Goal: Information Seeking & Learning: Learn about a topic

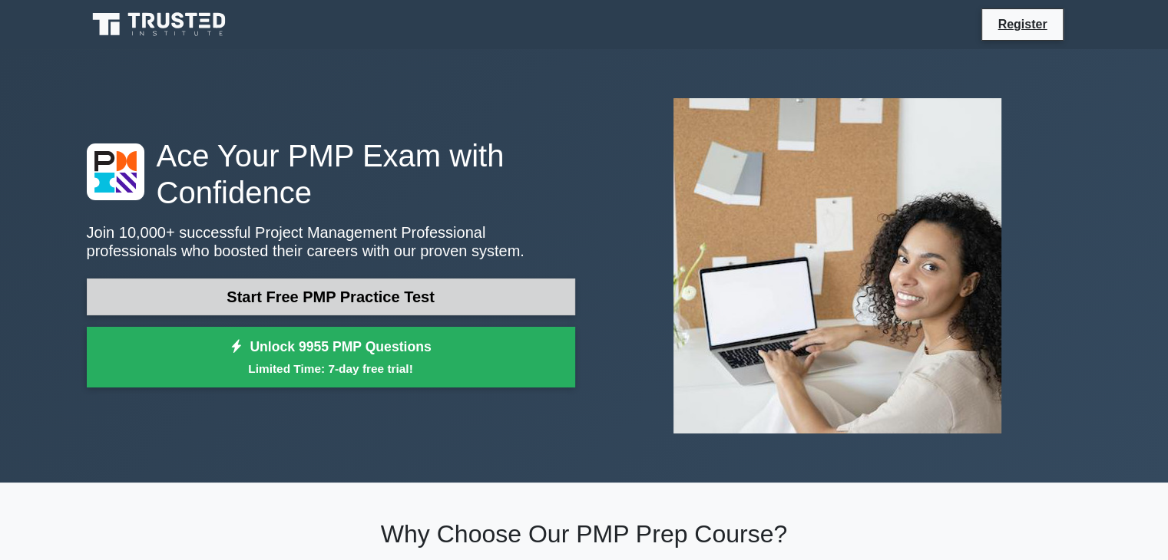
click at [335, 297] on link "Start Free PMP Practice Test" at bounding box center [331, 297] width 488 height 37
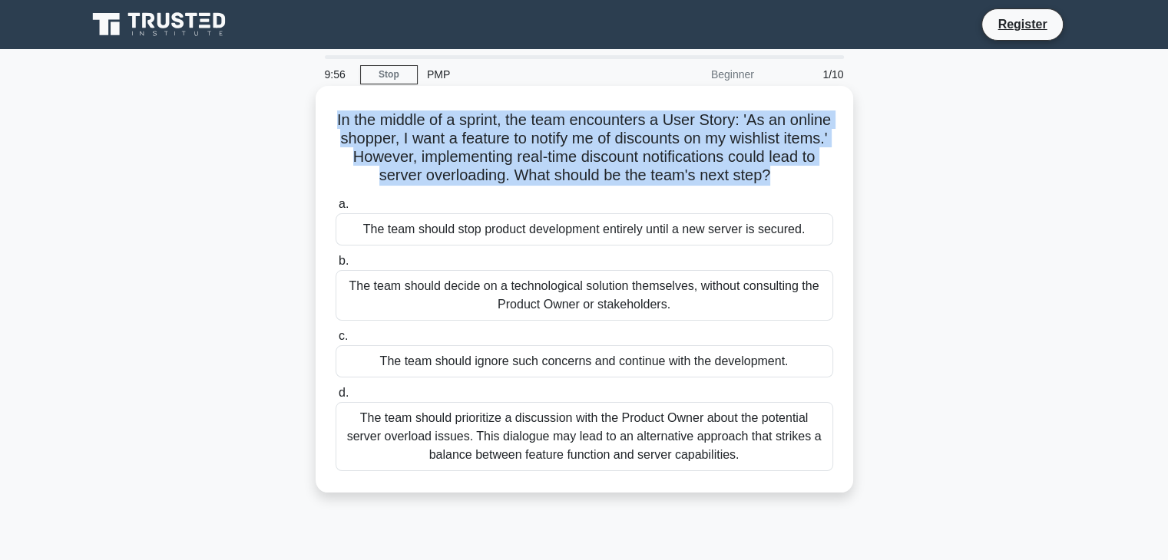
drag, startPoint x: 350, startPoint y: 119, endPoint x: 847, endPoint y: 170, distance: 500.1
click at [847, 170] on div "In the middle of a sprint, the team encounters a User Story: 'As an online shop…" at bounding box center [583, 289] width 537 height 407
copy h5 "In the middle of a sprint, the team encounters a User Story: 'As an online shop…"
drag, startPoint x: 348, startPoint y: 305, endPoint x: 676, endPoint y: 322, distance: 328.2
click at [676, 321] on div "The team should decide on a technological solution themselves, without consulti…" at bounding box center [583, 295] width 497 height 51
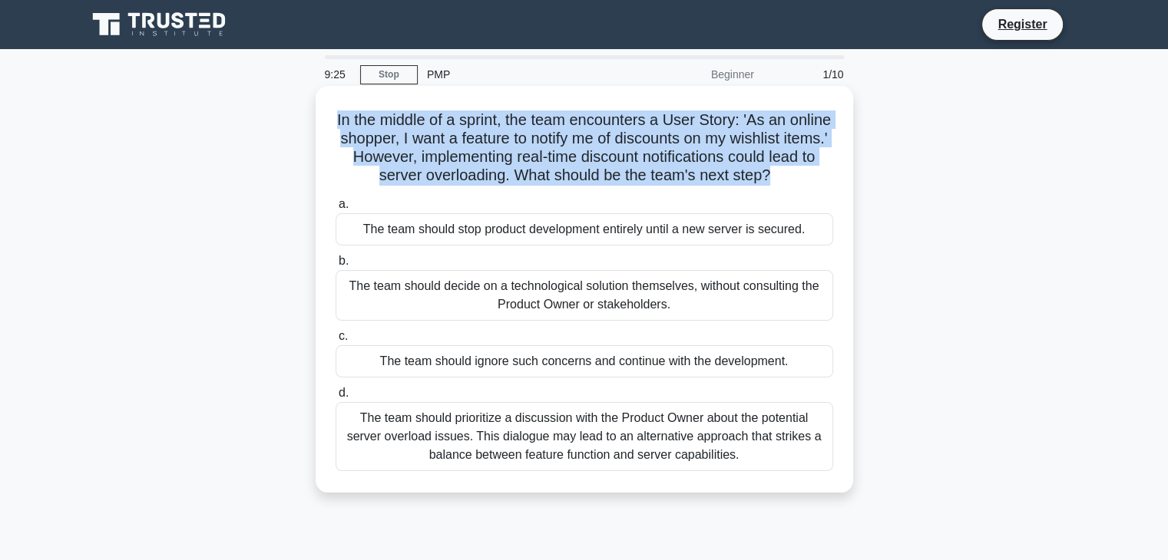
copy div "The team should decide on a technological solution themselves, without consulti…"
drag, startPoint x: 375, startPoint y: 377, endPoint x: 795, endPoint y: 394, distance: 421.0
click at [795, 378] on div "The team should ignore such concerns and continue with the development." at bounding box center [583, 361] width 497 height 32
copy div "The team should ignore such concerns and continue with the development."
drag, startPoint x: 362, startPoint y: 439, endPoint x: 799, endPoint y: 497, distance: 441.4
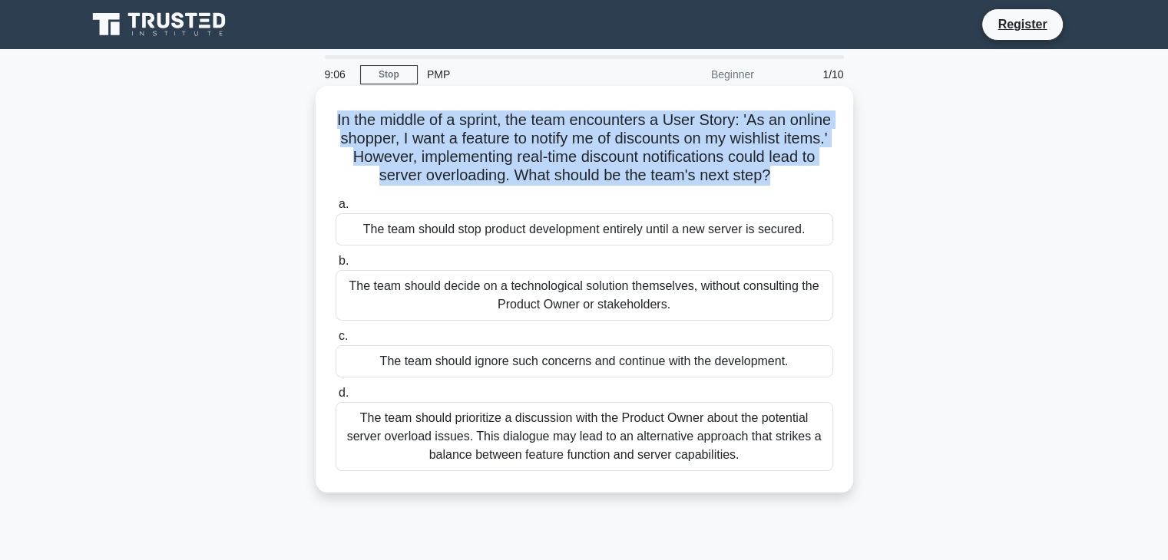
click at [799, 487] on div "In the middle of a sprint, the team encounters a User Story: 'As an online shop…" at bounding box center [584, 289] width 525 height 395
copy div "The team should prioritize a discussion with the Product Owner about the potent…"
click at [397, 444] on div "The team should prioritize a discussion with the Product Owner about the potent…" at bounding box center [583, 436] width 497 height 69
click at [335, 398] on input "d. The team should prioritize a discussion with the Product Owner about the pot…" at bounding box center [335, 393] width 0 height 10
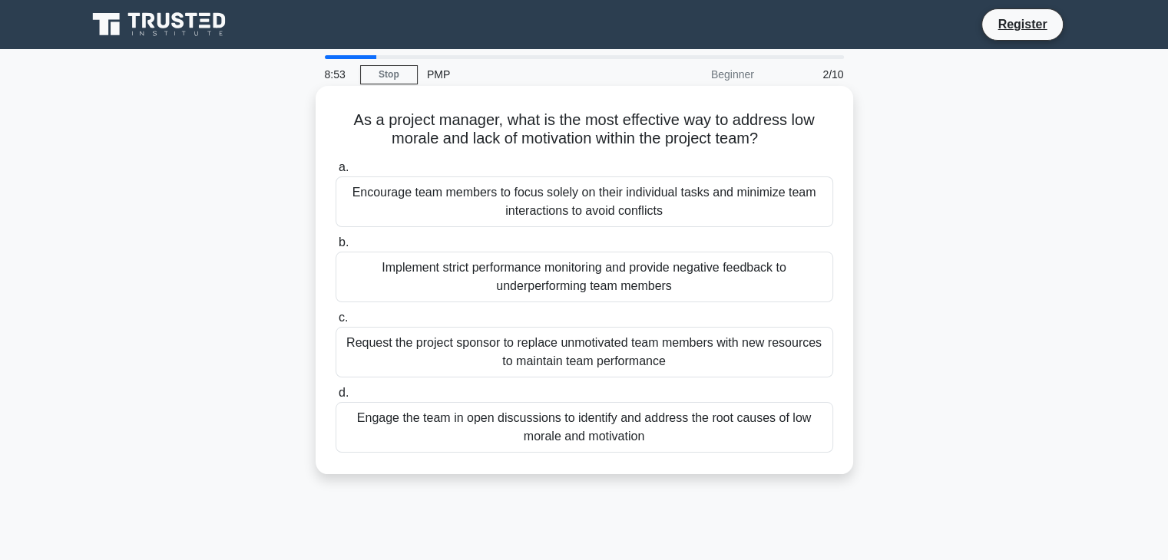
click at [402, 425] on div "Engage the team in open discussions to identify and address the root causes of …" at bounding box center [583, 427] width 497 height 51
click at [335, 398] on input "d. Engage the team in open discussions to identify and address the root causes …" at bounding box center [335, 393] width 0 height 10
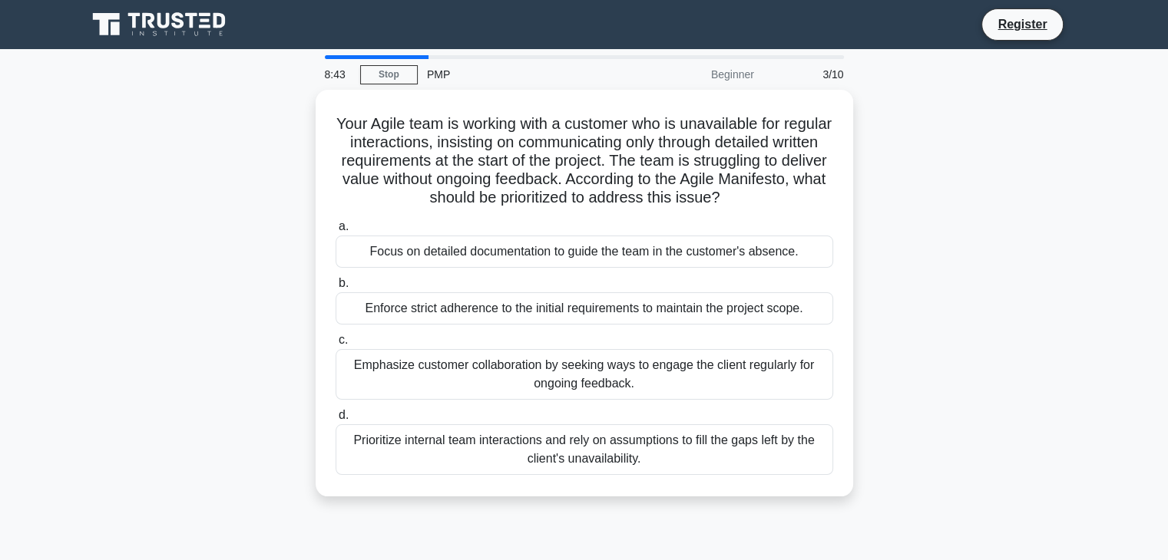
click at [378, 55] on main "8:43 Stop PMP Beginner 3/10 Your Agile team is working with a customer who is u…" at bounding box center [584, 439] width 1168 height 780
drag, startPoint x: 355, startPoint y: 117, endPoint x: 861, endPoint y: 204, distance: 512.5
click at [861, 204] on div "Your Agile team is working with a customer who is unavailable for regular inter…" at bounding box center [584, 302] width 1013 height 425
copy h5 "Your Agile team is working with a customer who is unavailable for regular inter…"
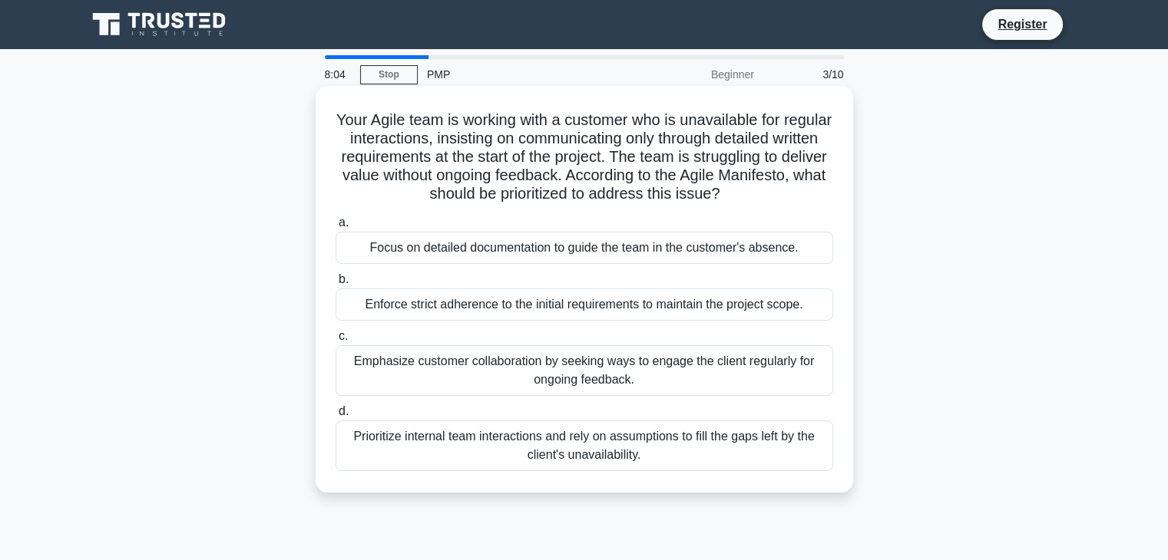
drag, startPoint x: 362, startPoint y: 309, endPoint x: 814, endPoint y: 307, distance: 452.9
click at [814, 307] on div "Enforce strict adherence to the initial requirements to maintain the project sc…" at bounding box center [583, 305] width 497 height 32
copy div "Enforce strict adherence to the initial requirements to maintain the project sc…"
drag, startPoint x: 353, startPoint y: 363, endPoint x: 682, endPoint y: 378, distance: 328.9
click at [682, 378] on div "Emphasize customer collaboration by seeking ways to engage the client regularly…" at bounding box center [583, 370] width 497 height 51
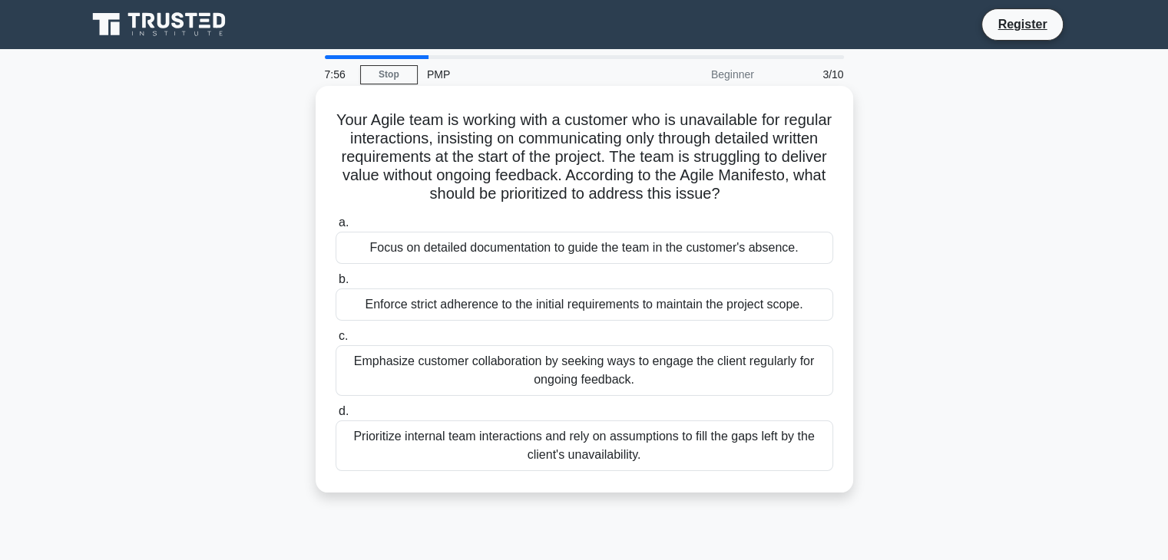
copy div "Emphasize customer collaboration by seeking ways to engage the client regularly…"
drag, startPoint x: 350, startPoint y: 434, endPoint x: 679, endPoint y: 457, distance: 330.1
click at [679, 457] on div "Prioritize internal team interactions and rely on assumptions to fill the gaps …" at bounding box center [583, 446] width 497 height 51
copy div "Prioritize internal team interactions and rely on assumptions to fill the gaps …"
drag, startPoint x: 368, startPoint y: 248, endPoint x: 806, endPoint y: 258, distance: 437.7
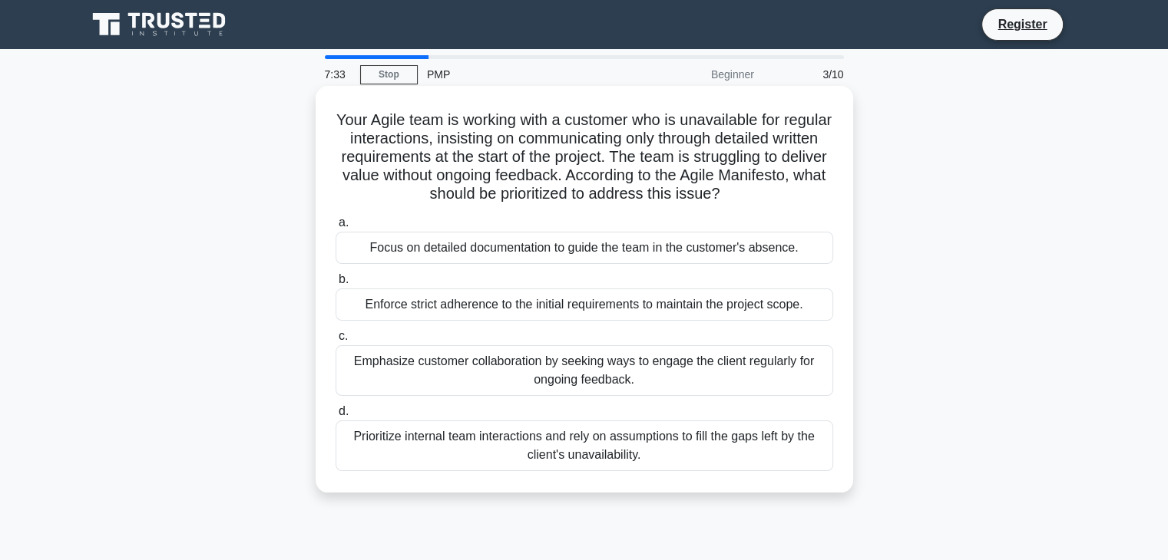
click at [806, 258] on div "Focus on detailed documentation to guide the team in the customer's absence." at bounding box center [583, 248] width 497 height 32
copy div "Focus on detailed documentation to guide the team in the customer's absence."
click at [449, 253] on div "Focus on detailed documentation to guide the team in the customer's absence." at bounding box center [583, 248] width 497 height 32
click at [335, 228] on input "a. Focus on detailed documentation to guide the team in the customer's absence." at bounding box center [335, 223] width 0 height 10
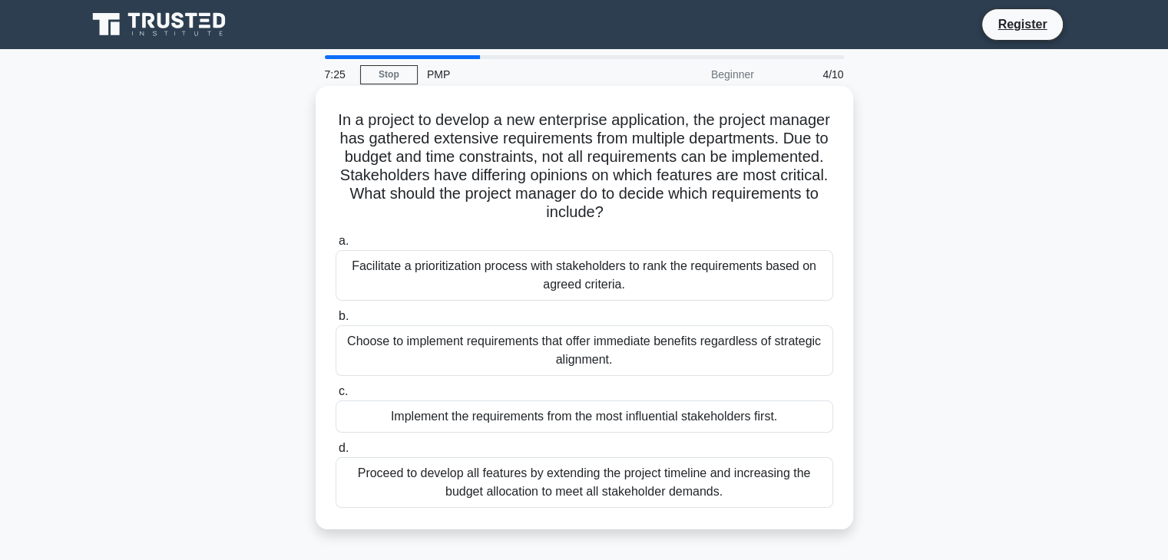
click at [487, 266] on div "Facilitate a prioritization process with stakeholders to rank the requirements …" at bounding box center [583, 275] width 497 height 51
click at [335, 246] on input "a. Facilitate a prioritization process with stakeholders to rank the requiremen…" at bounding box center [335, 241] width 0 height 10
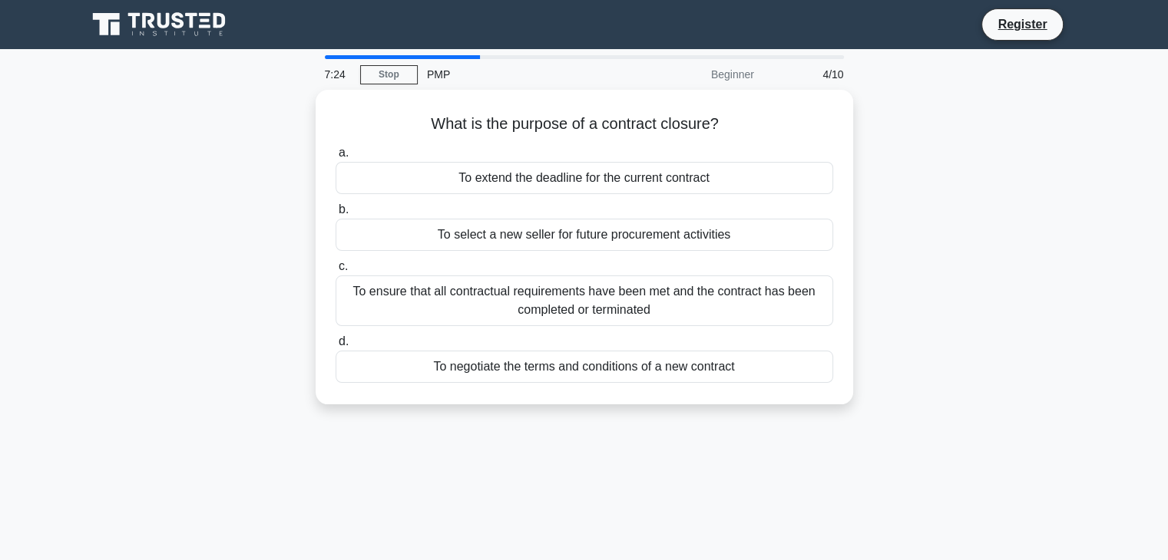
click at [487, 266] on label "c. To ensure that all contractual requirements have been met and the contract h…" at bounding box center [583, 291] width 497 height 69
click at [335, 266] on input "c. To ensure that all contractual requirements have been met and the contract h…" at bounding box center [335, 267] width 0 height 10
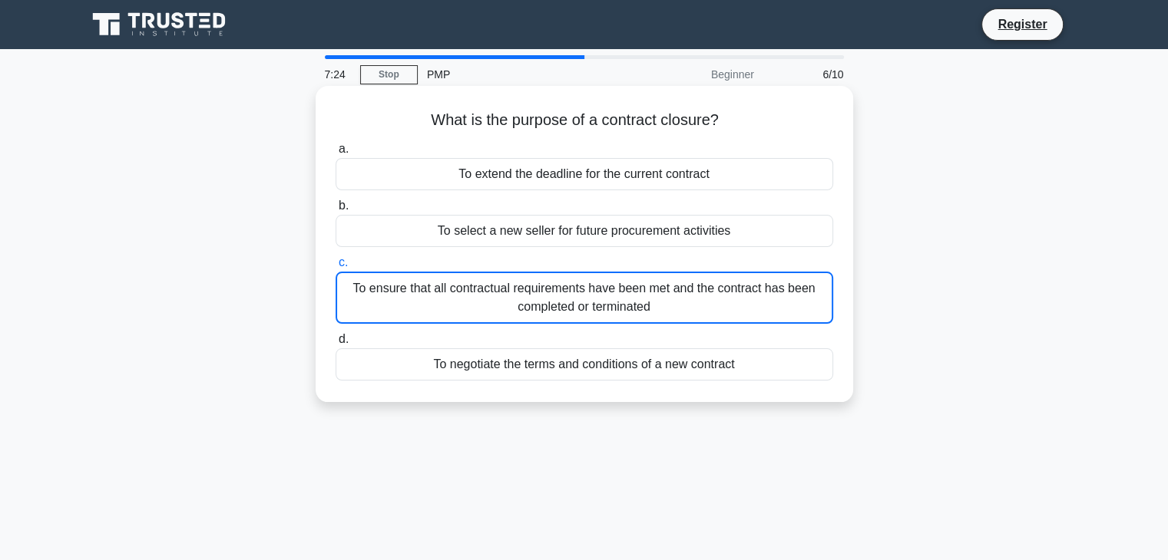
click at [487, 236] on div "To select a new seller for future procurement activities" at bounding box center [583, 231] width 497 height 32
click at [335, 211] on input "b. To select a new seller for future procurement activities" at bounding box center [335, 206] width 0 height 10
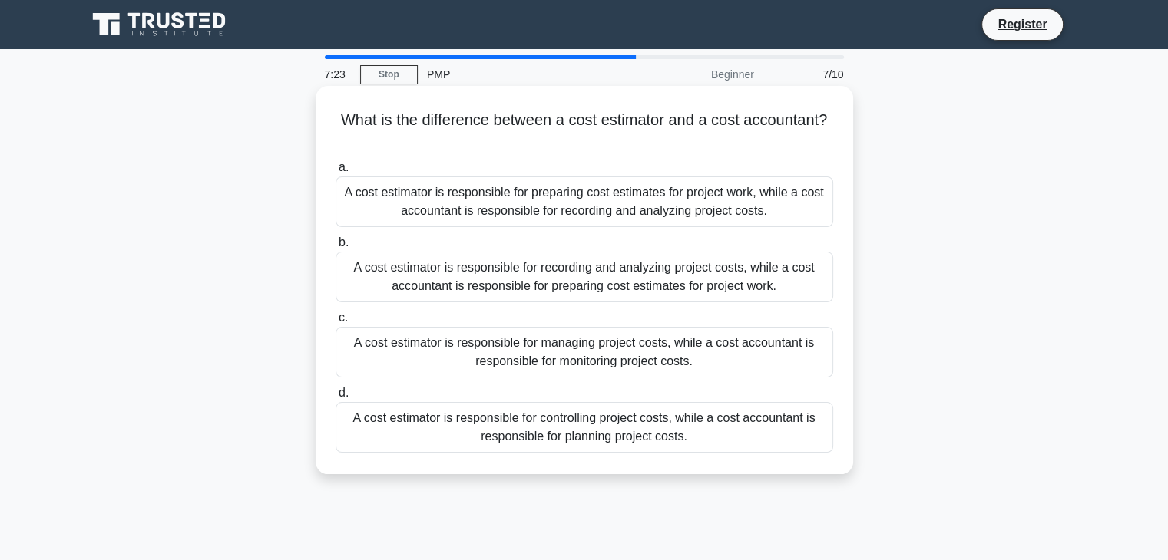
click at [487, 167] on label "a. A cost estimator is responsible for preparing cost estimates for project wor…" at bounding box center [583, 192] width 497 height 69
click at [335, 167] on input "a. A cost estimator is responsible for preparing cost estimates for project wor…" at bounding box center [335, 168] width 0 height 10
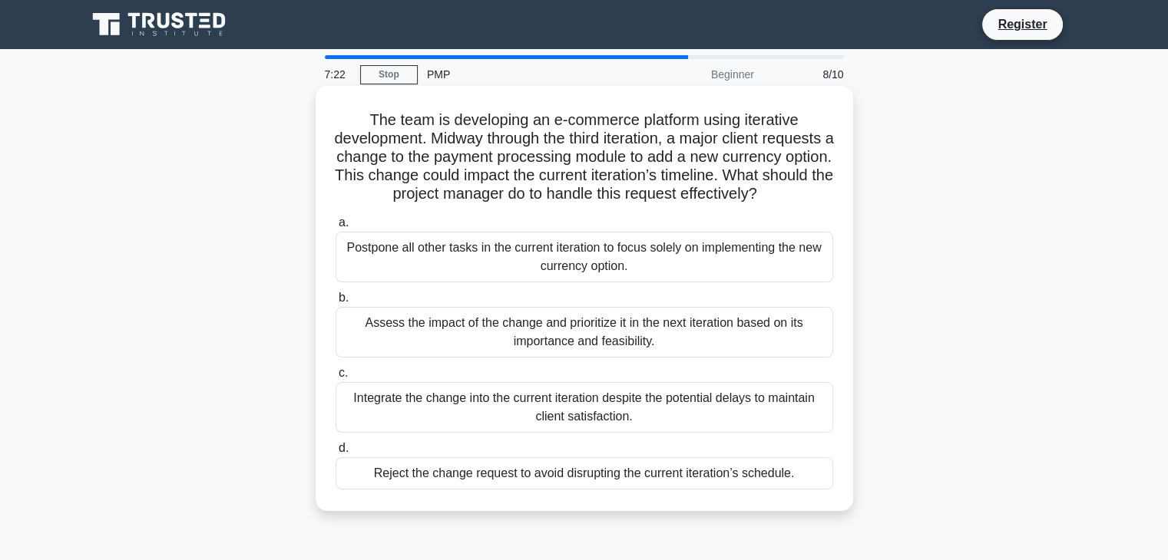
click at [493, 261] on div "Postpone all other tasks in the current iteration to focus solely on implementi…" at bounding box center [583, 257] width 497 height 51
click at [335, 228] on input "a. Postpone all other tasks in the current iteration to focus solely on impleme…" at bounding box center [335, 223] width 0 height 10
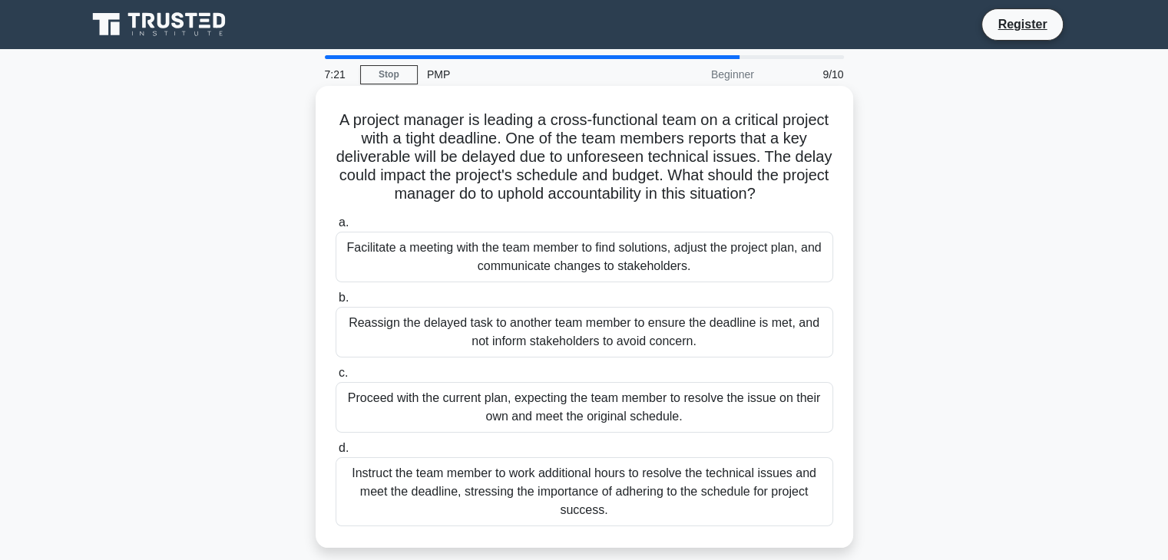
click at [491, 256] on div "Facilitate a meeting with the team member to find solutions, adjust the project…" at bounding box center [583, 257] width 497 height 51
click at [335, 228] on input "a. Facilitate a meeting with the team member to find solutions, adjust the proj…" at bounding box center [335, 223] width 0 height 10
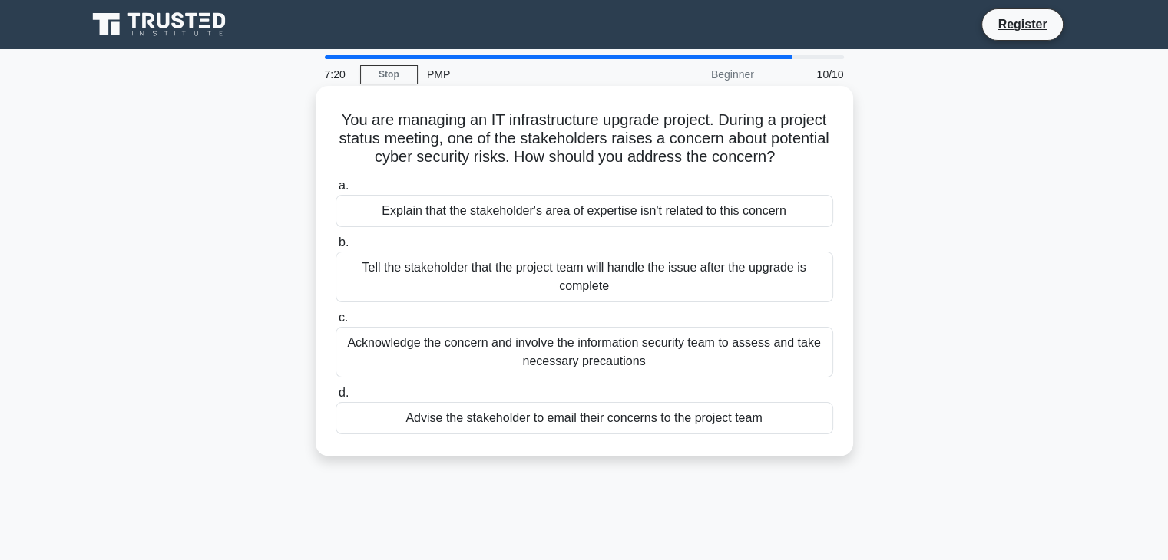
click at [493, 225] on div "Explain that the stakeholder's area of expertise isn't related to this concern" at bounding box center [583, 211] width 497 height 32
click at [335, 191] on input "a. Explain that the stakeholder's area of expertise isn't related to this conce…" at bounding box center [335, 186] width 0 height 10
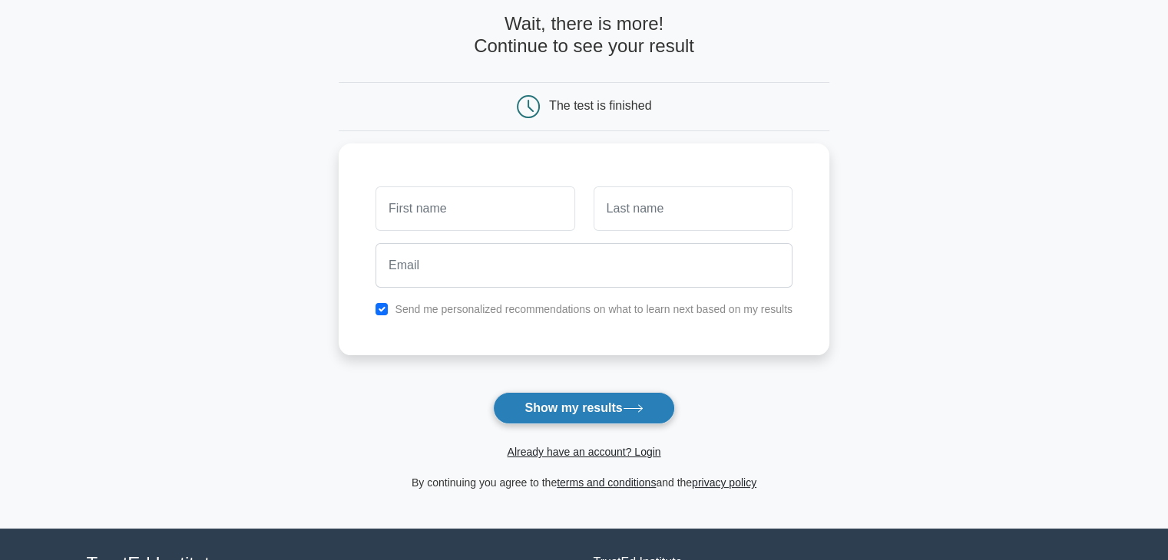
scroll to position [57, 0]
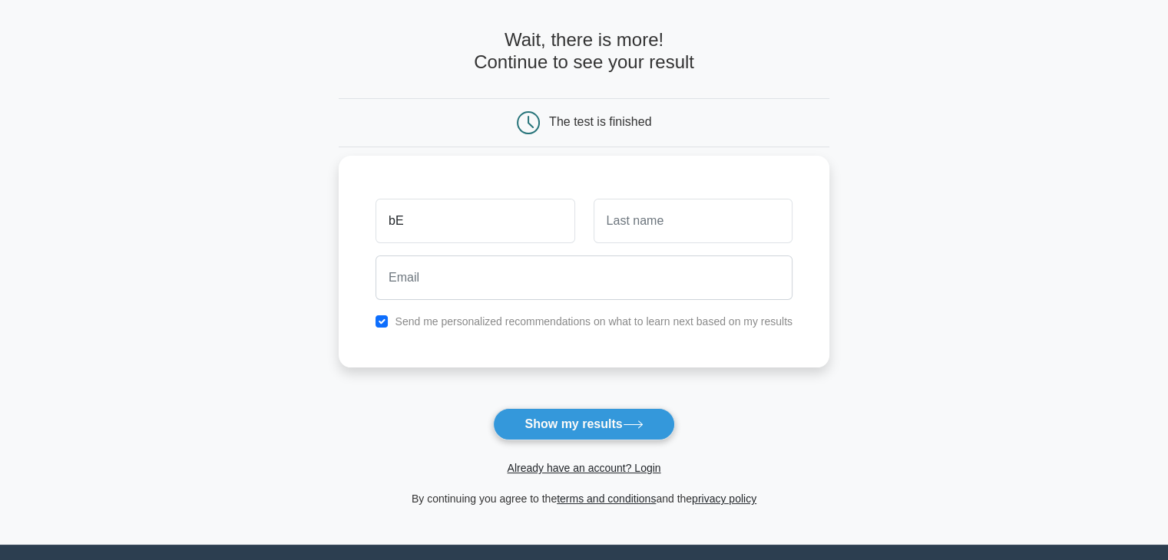
type input "b"
type input "Berkay"
type input "Koç"
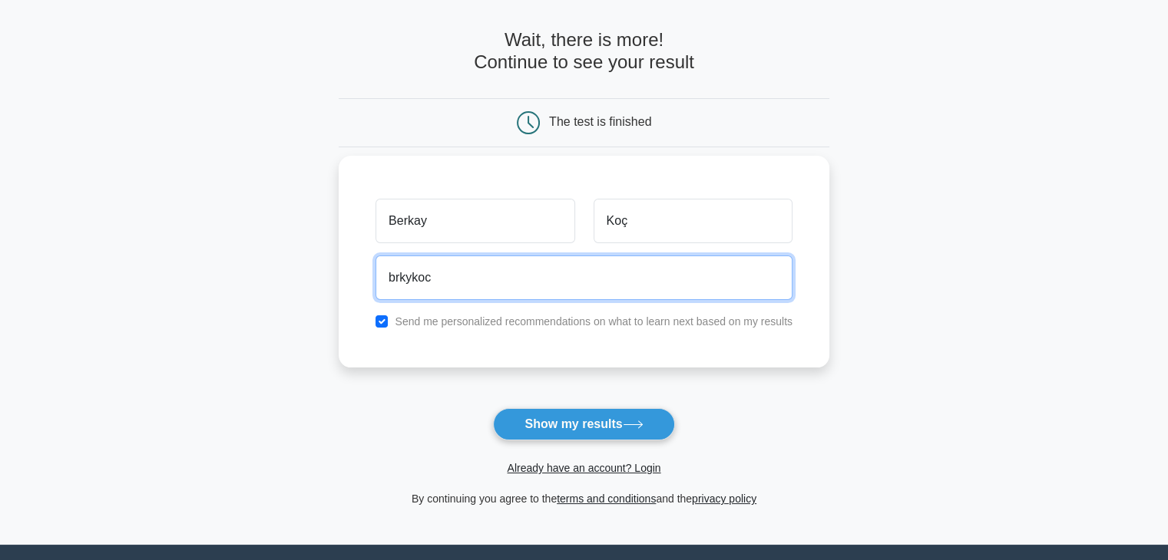
type input "brkykoc1994@gmail.com"
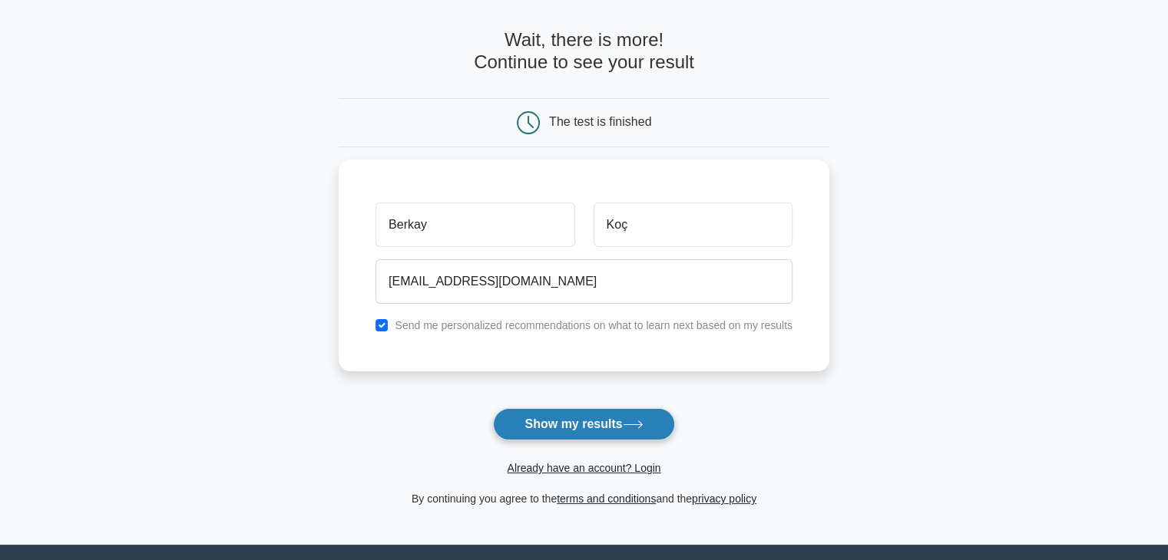
click at [525, 433] on button "Show my results" at bounding box center [583, 424] width 181 height 32
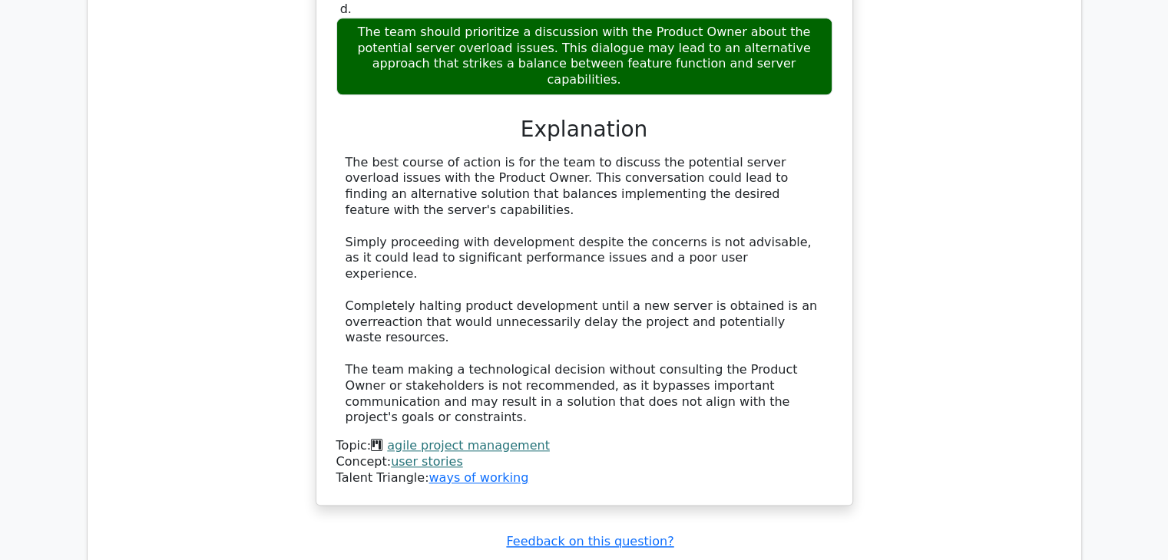
scroll to position [1842, 0]
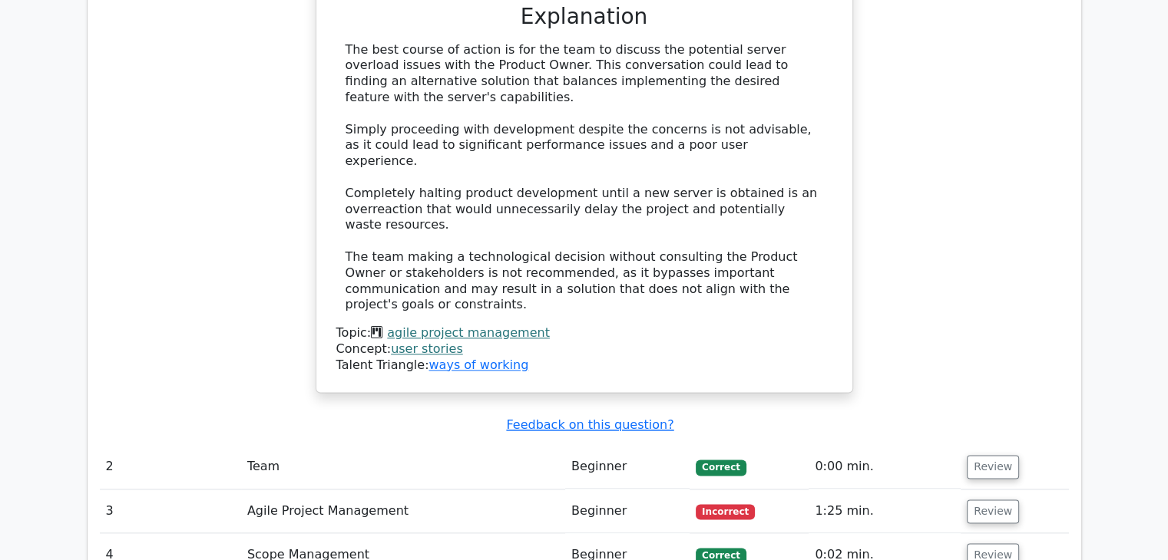
click at [445, 445] on td "Team" at bounding box center [403, 467] width 324 height 44
click at [262, 445] on td "Team" at bounding box center [403, 467] width 324 height 44
click at [979, 455] on button "Review" at bounding box center [992, 467] width 52 height 24
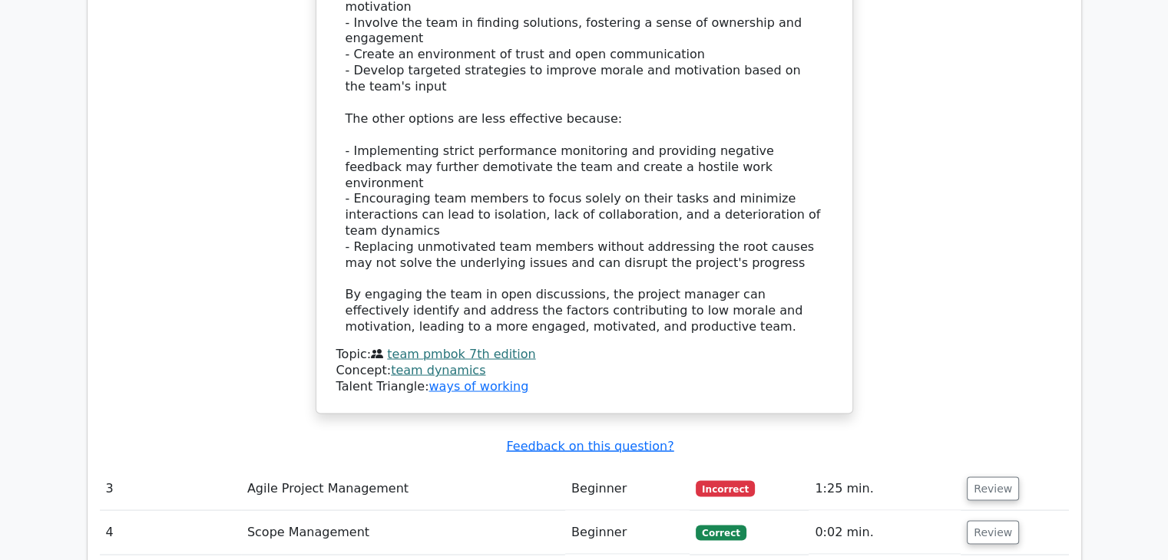
scroll to position [2840, 0]
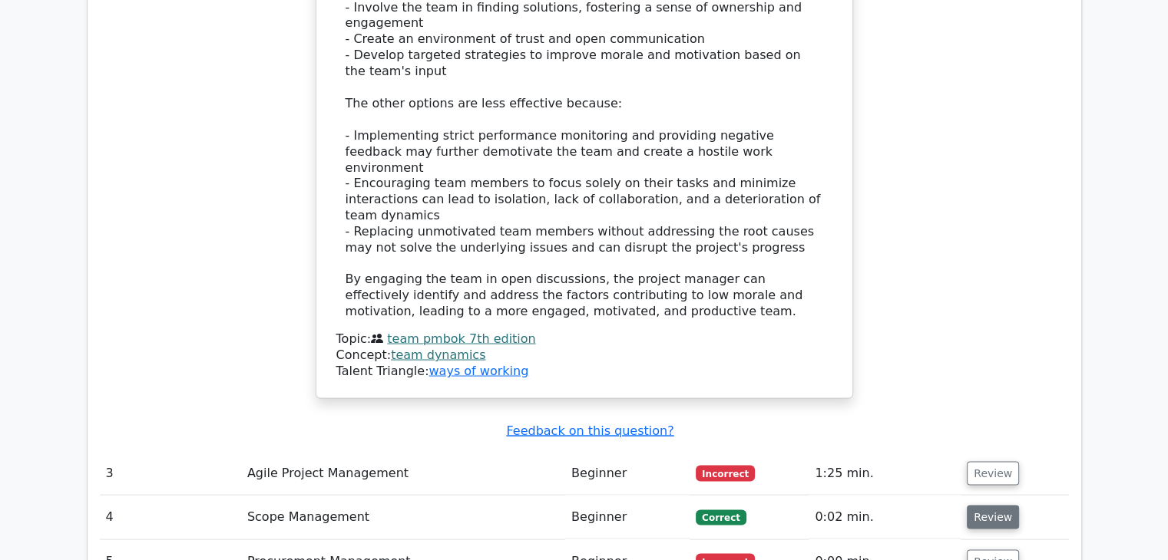
click at [992, 505] on button "Review" at bounding box center [992, 517] width 52 height 24
drag, startPoint x: 534, startPoint y: 314, endPoint x: 752, endPoint y: 332, distance: 218.0
drag, startPoint x: 743, startPoint y: 332, endPoint x: 481, endPoint y: 334, distance: 261.8
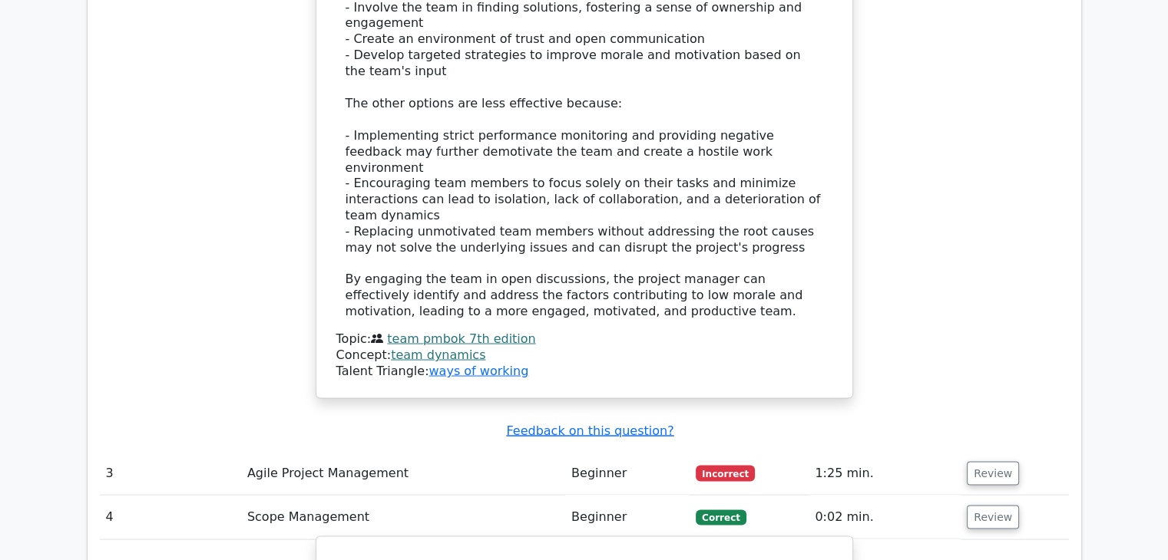
click at [384, 451] on td "Agile Project Management" at bounding box center [403, 473] width 324 height 44
click at [1002, 461] on button "Review" at bounding box center [992, 473] width 52 height 24
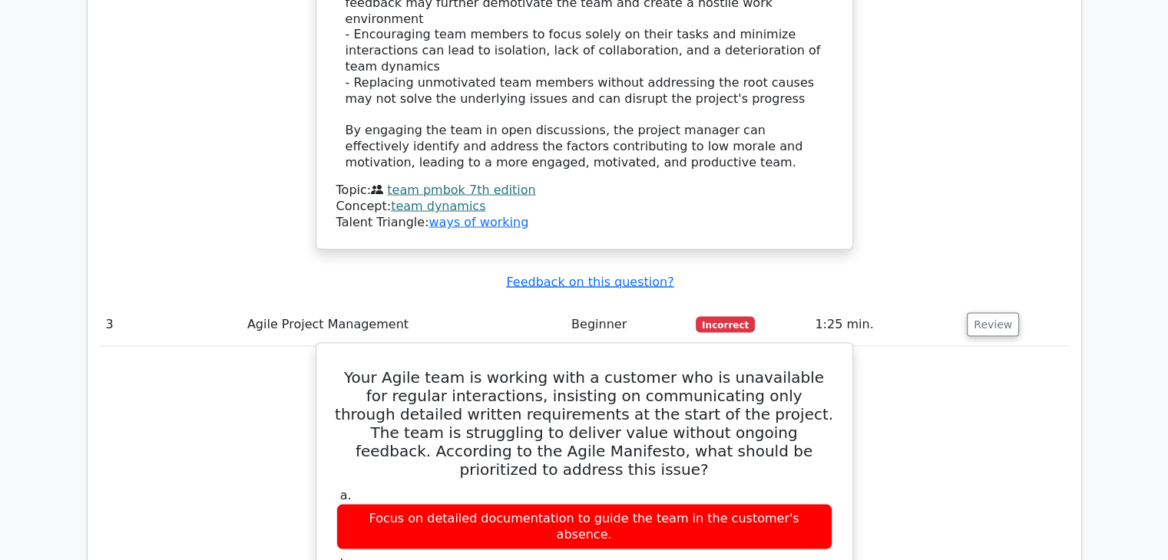
scroll to position [2994, 0]
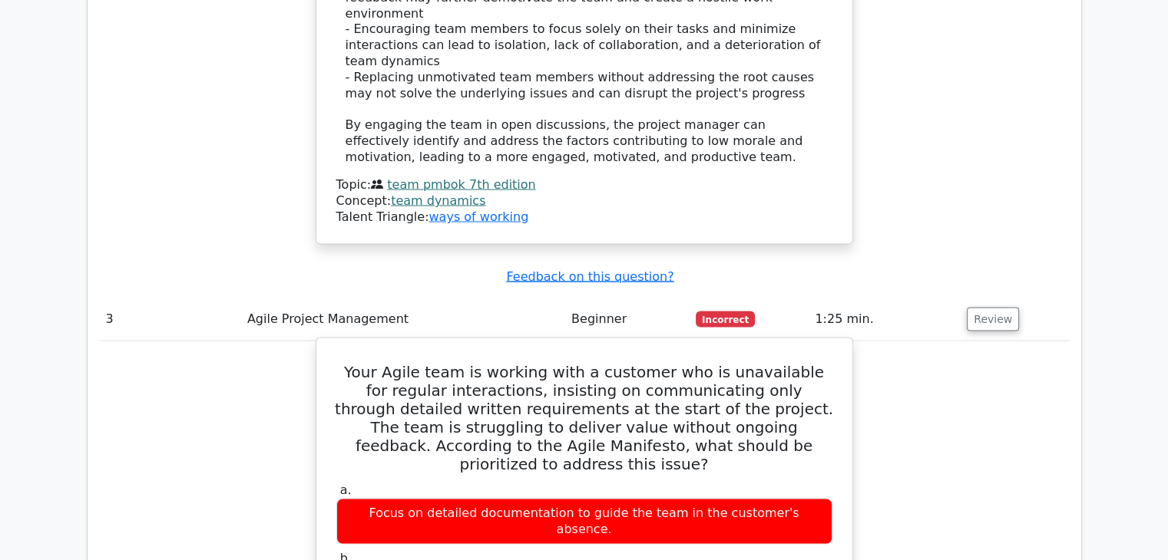
drag, startPoint x: 679, startPoint y: 345, endPoint x: 347, endPoint y: 318, distance: 332.7
copy div "Emphasize customer collaboration by seeking ways to engage the client regularly…"
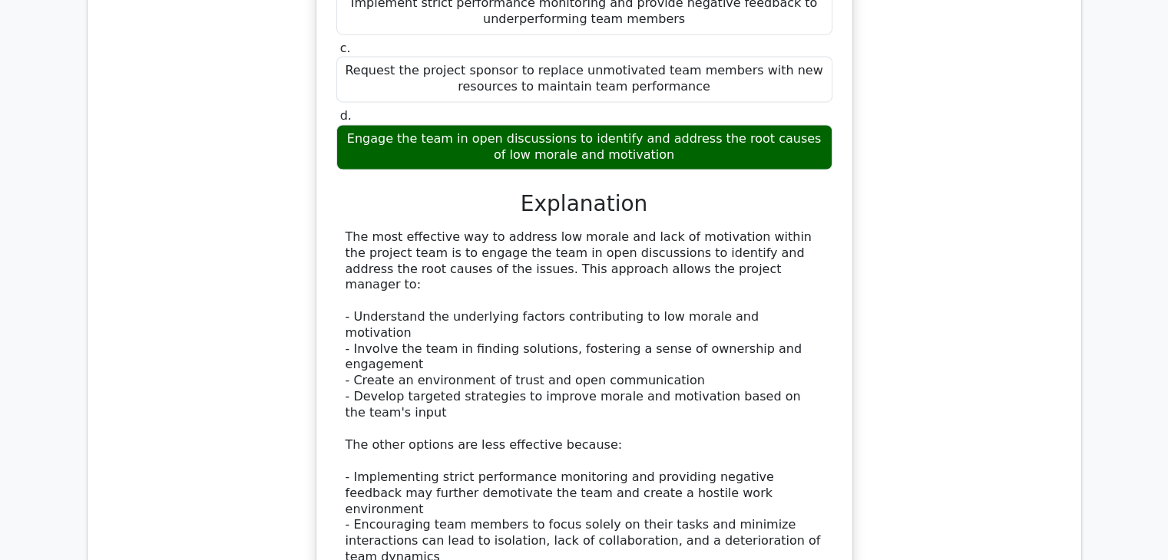
scroll to position [2149, 0]
